Goal: Task Accomplishment & Management: Use online tool/utility

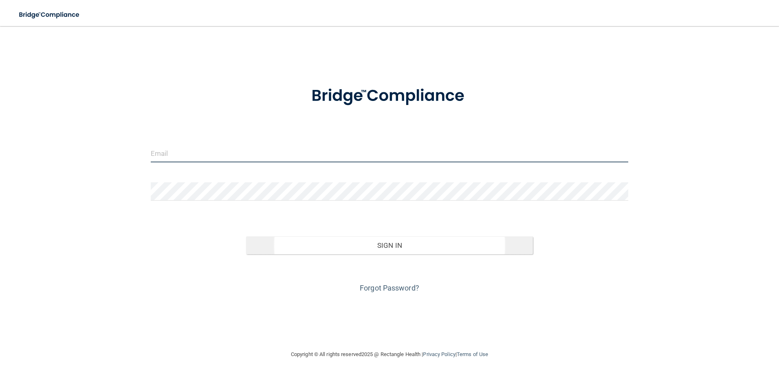
type input "[EMAIL_ADDRESS][DOMAIN_NAME]"
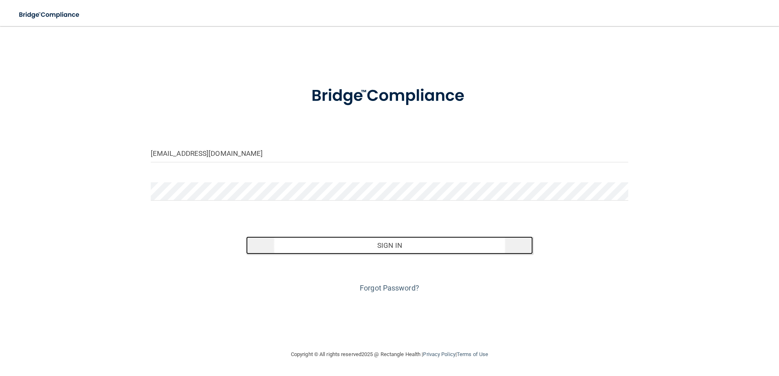
click at [393, 241] on button "Sign In" at bounding box center [389, 246] width 287 height 18
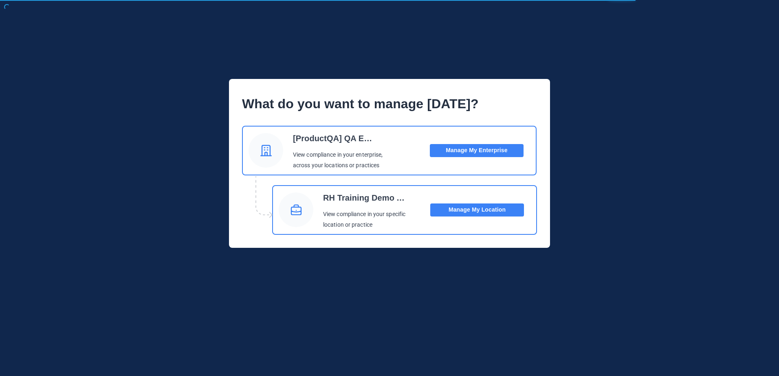
click at [474, 207] on button "Manage My Location" at bounding box center [477, 210] width 94 height 13
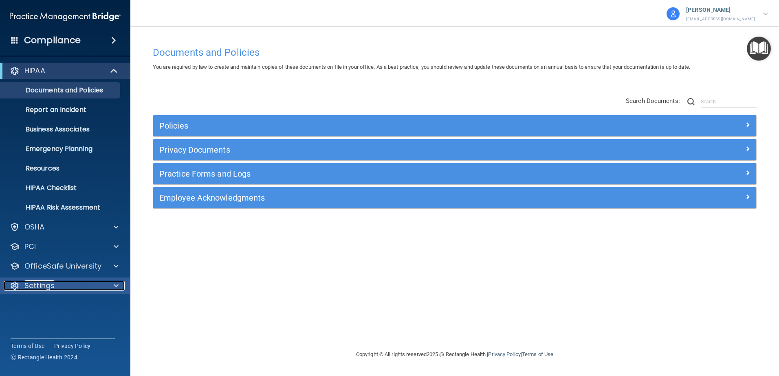
click at [60, 289] on div "Settings" at bounding box center [54, 286] width 101 height 10
click at [195, 287] on div "Documents and Policies You are required by law to create and maintain copies of…" at bounding box center [455, 195] width 616 height 307
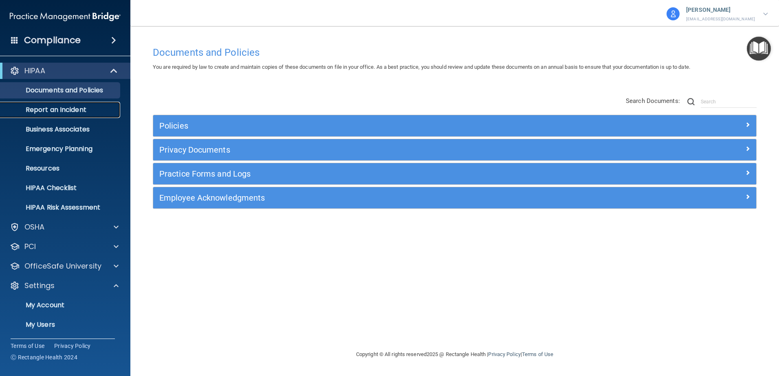
click at [73, 113] on p "Report an Incident" at bounding box center [60, 110] width 111 height 8
